Goal: Task Accomplishment & Management: Manage account settings

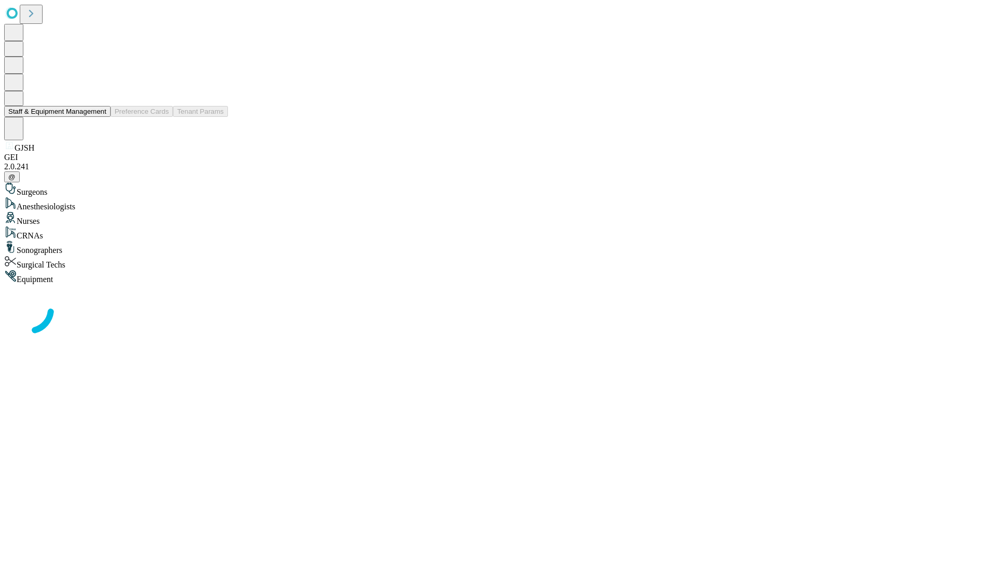
click at [99, 117] on button "Staff & Equipment Management" at bounding box center [57, 111] width 106 height 11
